Goal: Task Accomplishment & Management: Use online tool/utility

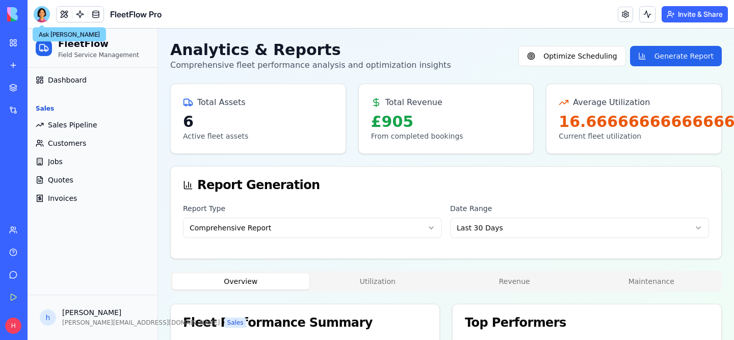
click at [44, 13] on div at bounding box center [42, 14] width 16 height 16
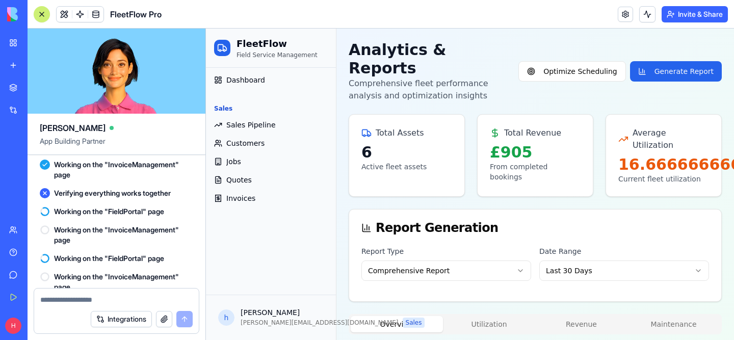
scroll to position [8497, 0]
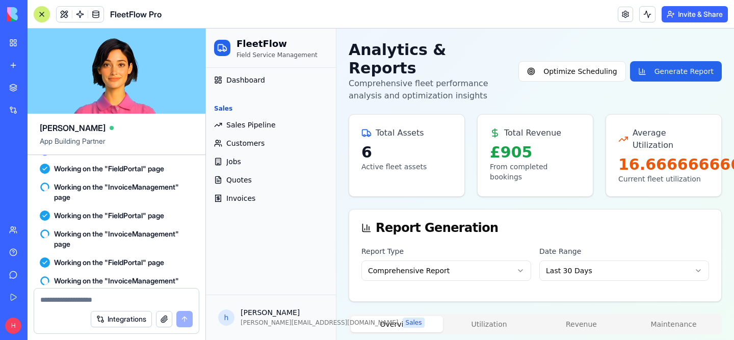
scroll to position [8551, 0]
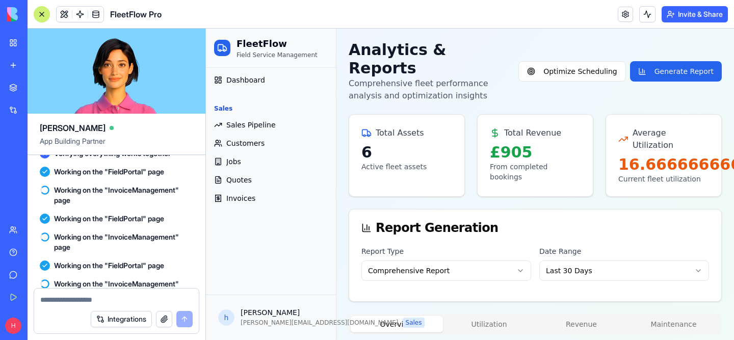
copy span "Something doesnt seem right. I'm missing a lot of modules, operations, scheduli…"
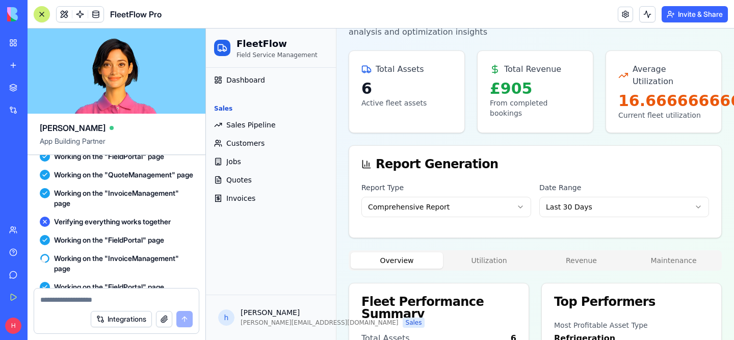
scroll to position [128, 0]
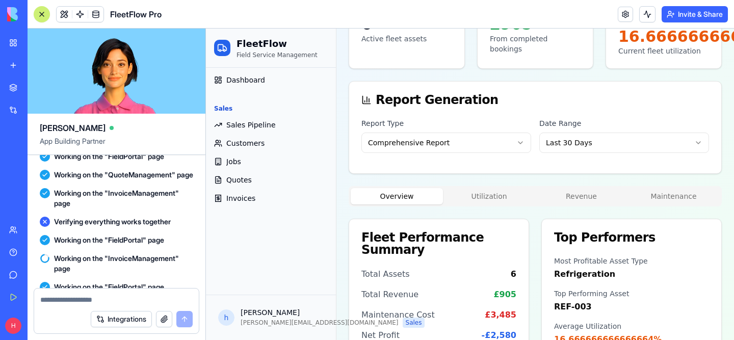
click at [452, 109] on html "FleetFlow Field Service Management Dashboard Sales Sales Pipeline Customers Job…" at bounding box center [470, 136] width 528 height 470
click at [606, 108] on html "FleetFlow Field Service Management Dashboard Sales Sales Pipeline Customers Job…" at bounding box center [470, 136] width 528 height 470
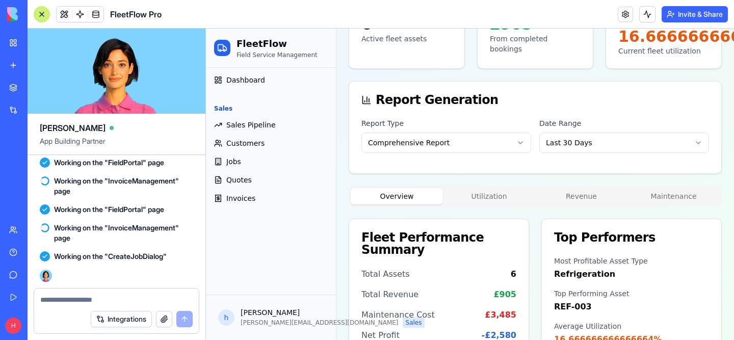
scroll to position [8964, 0]
click at [82, 296] on textarea at bounding box center [116, 300] width 152 height 10
type textarea "*"
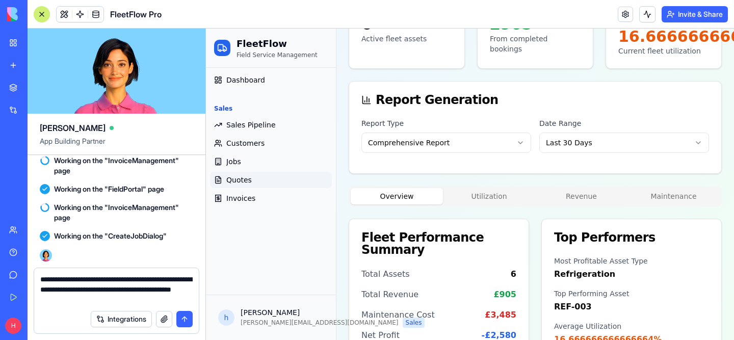
type textarea "**********"
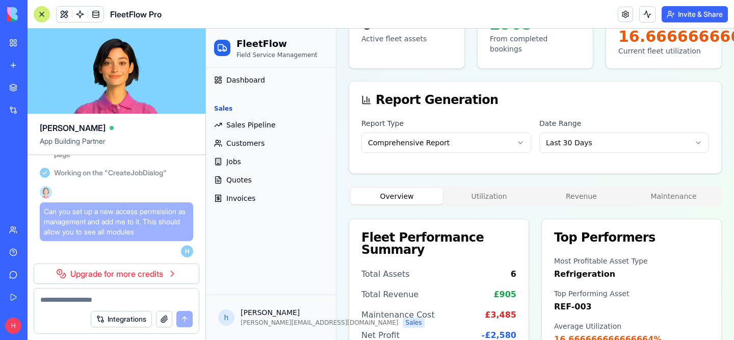
scroll to position [9044, 0]
click at [126, 279] on link "Upgrade for more credits" at bounding box center [117, 274] width 166 height 20
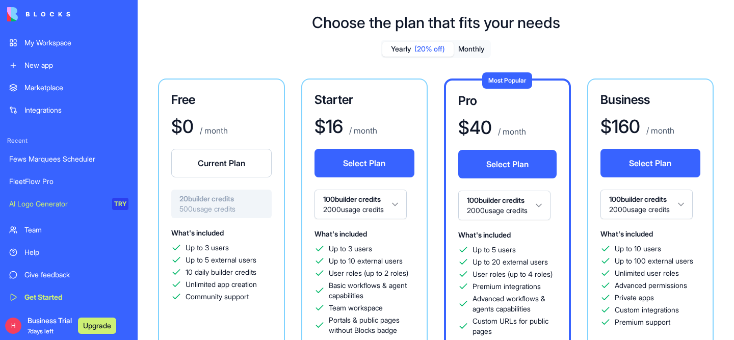
scroll to position [24, 0]
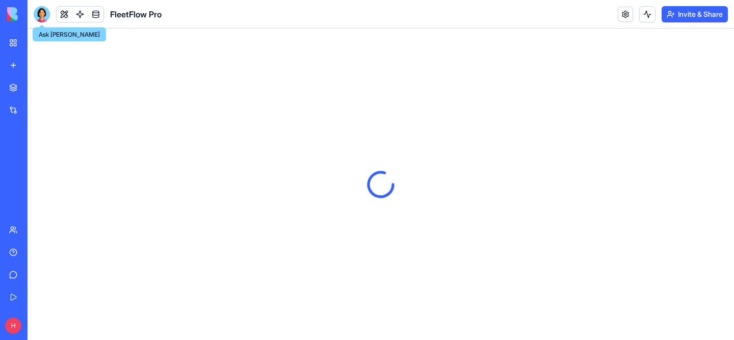
click at [37, 19] on div at bounding box center [42, 14] width 16 height 16
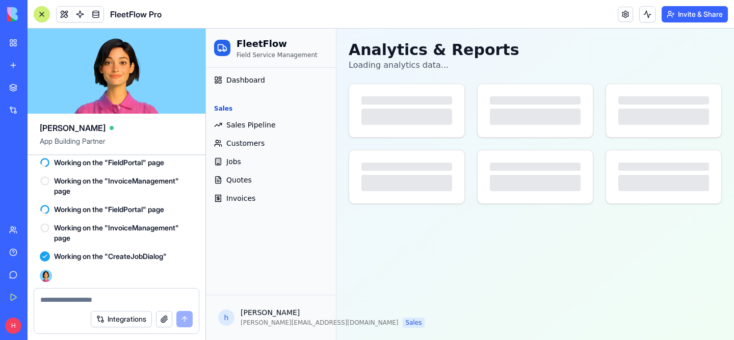
click at [37, 19] on button at bounding box center [42, 14] width 16 height 16
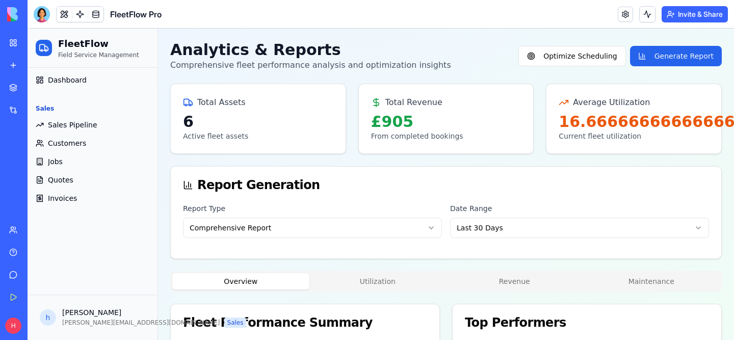
click at [37, 19] on div at bounding box center [42, 14] width 16 height 16
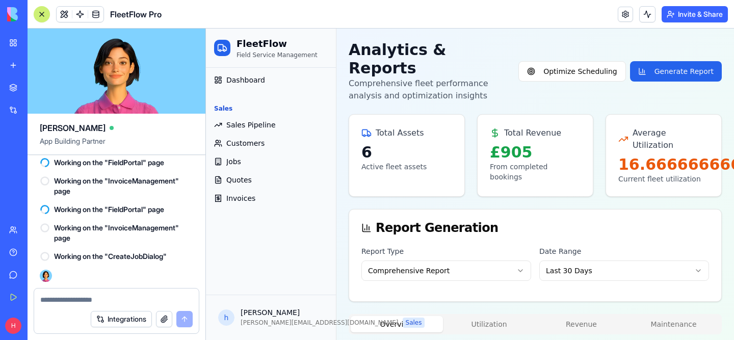
click at [37, 19] on button at bounding box center [42, 14] width 16 height 16
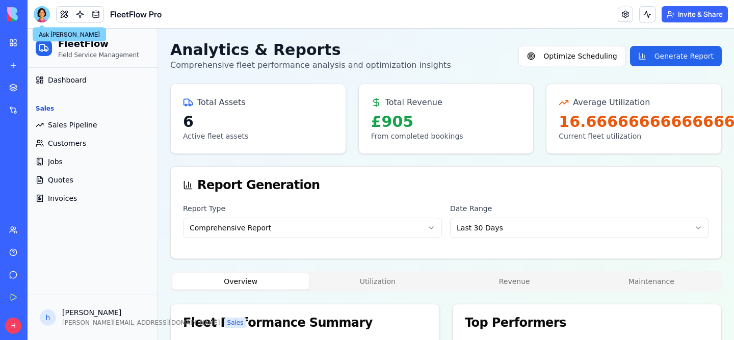
click at [44, 18] on div at bounding box center [42, 14] width 16 height 16
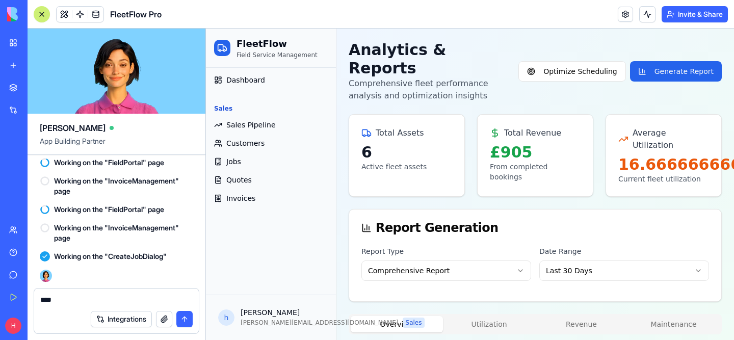
type textarea "*****"
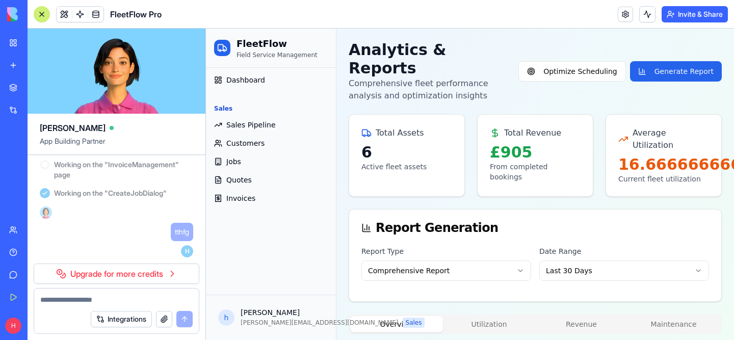
click at [130, 273] on link "Upgrade for more credits" at bounding box center [117, 274] width 166 height 20
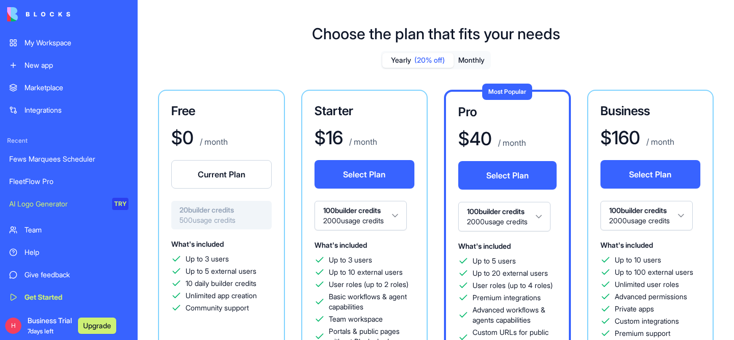
scroll to position [10, 0]
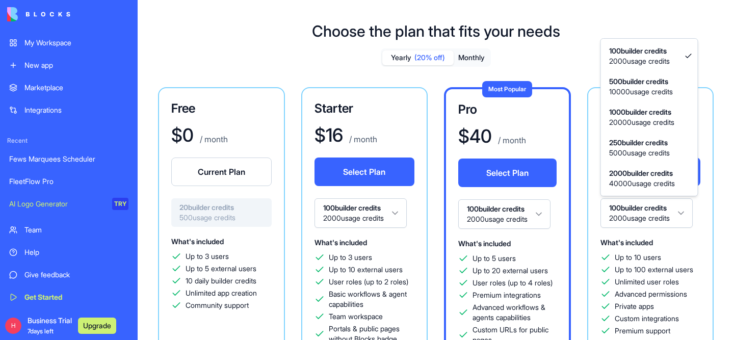
click at [617, 219] on html "My Workspace New app Marketplace Integrations Recent Fews Marquees Scheduler Fl…" at bounding box center [367, 170] width 734 height 340
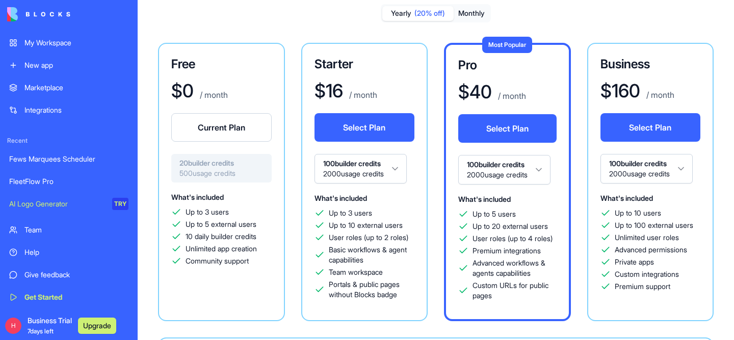
scroll to position [54, 0]
